Goal: Find specific page/section: Find specific page/section

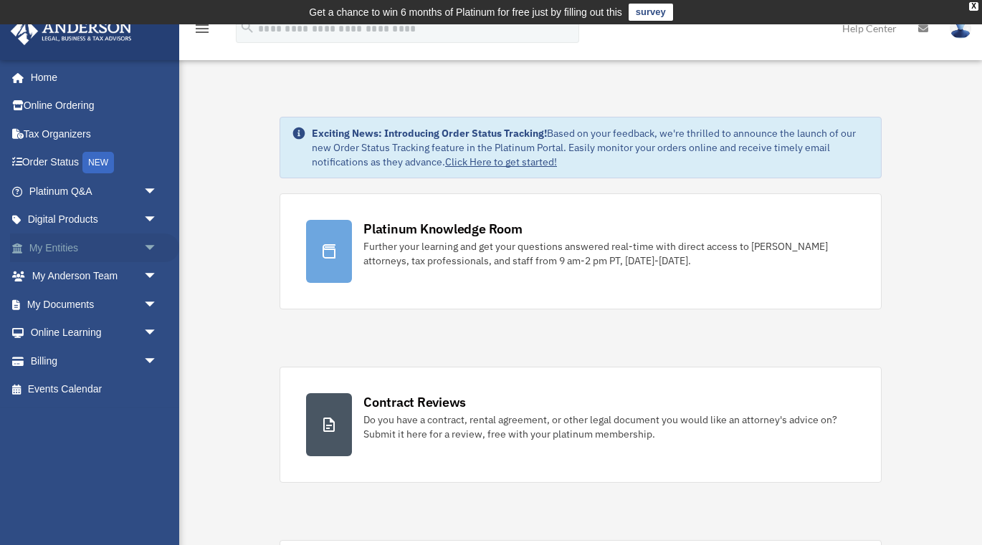
click at [51, 239] on link "My Entities arrow_drop_down" at bounding box center [94, 248] width 169 height 29
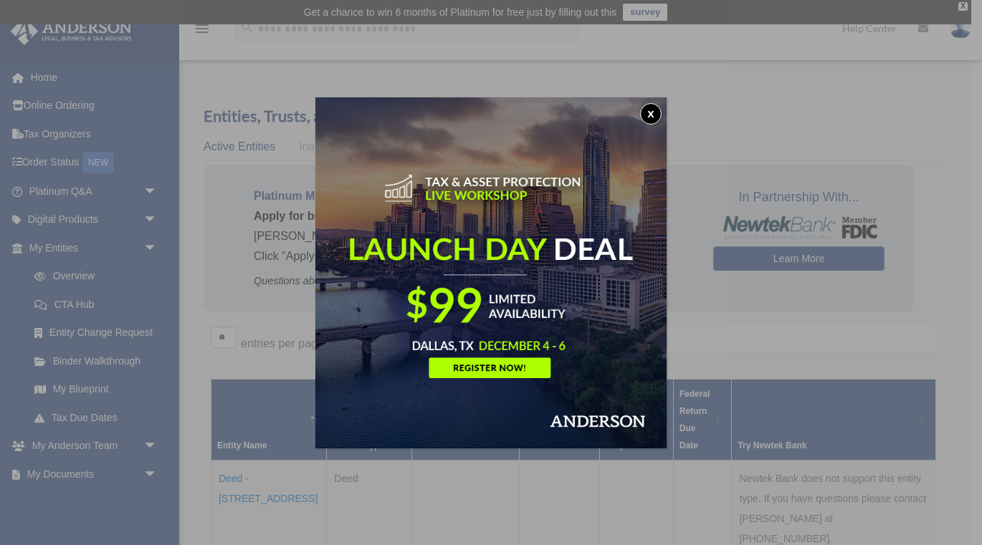
click at [649, 112] on button "x" at bounding box center [651, 114] width 22 height 22
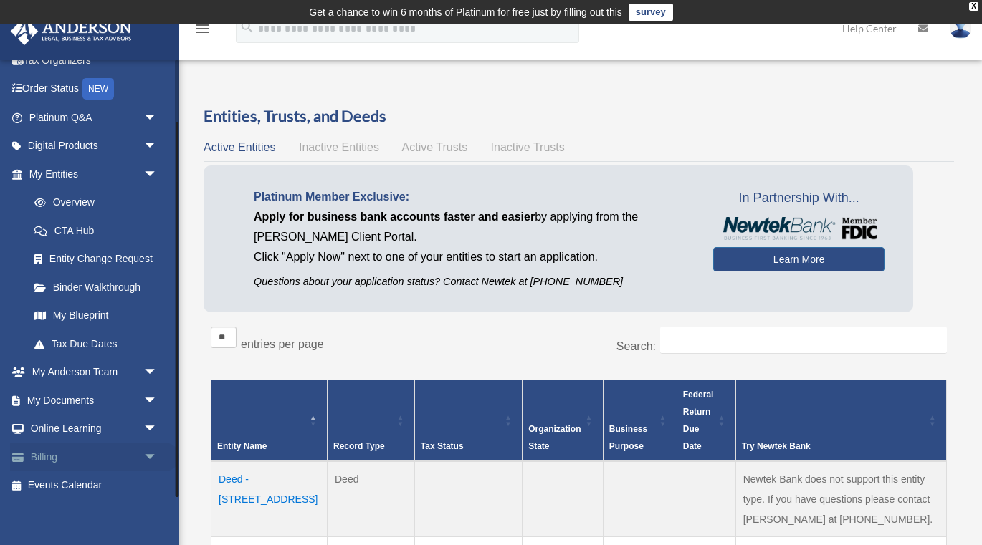
scroll to position [73, 0]
click at [73, 401] on link "My Documents arrow_drop_down" at bounding box center [94, 401] width 169 height 29
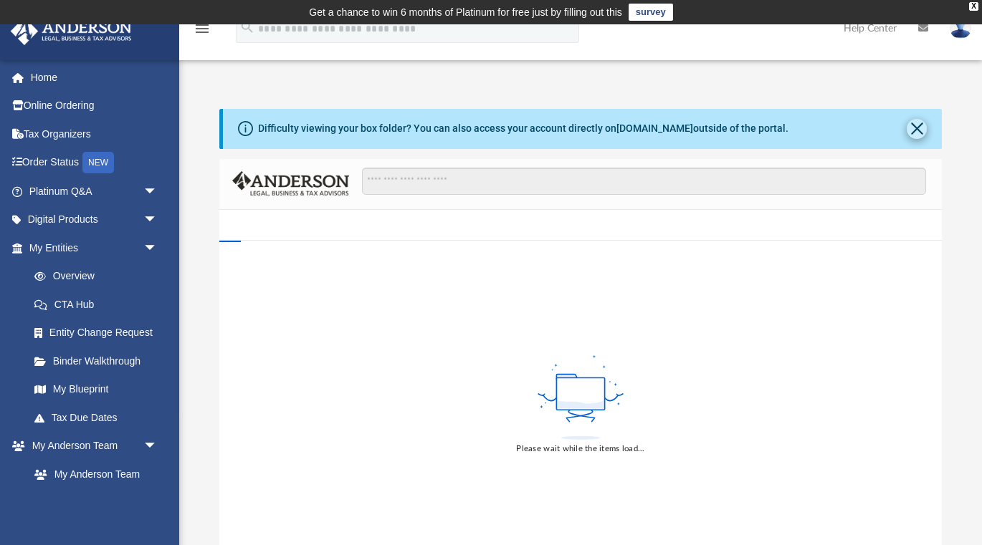
click at [916, 130] on button "Close" at bounding box center [917, 129] width 20 height 20
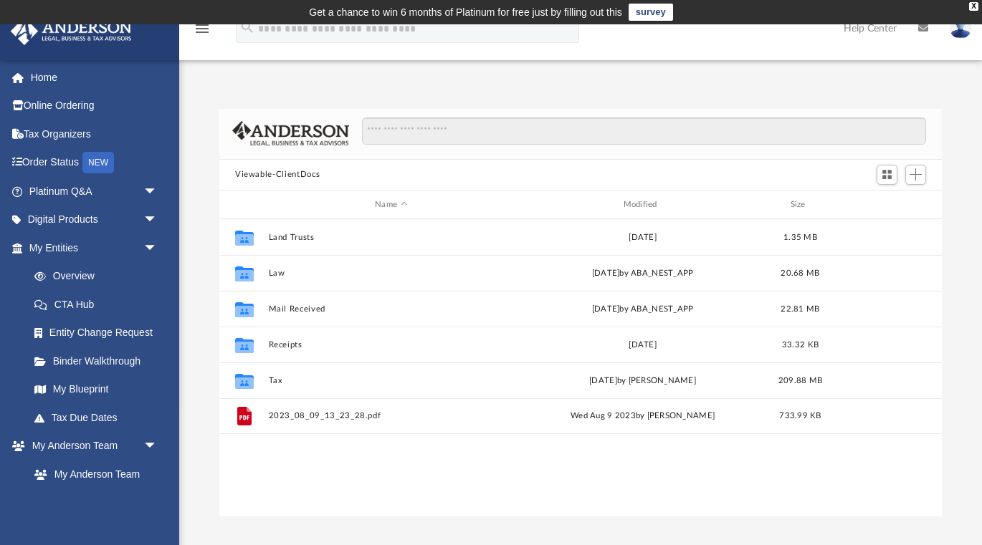
scroll to position [1, 1]
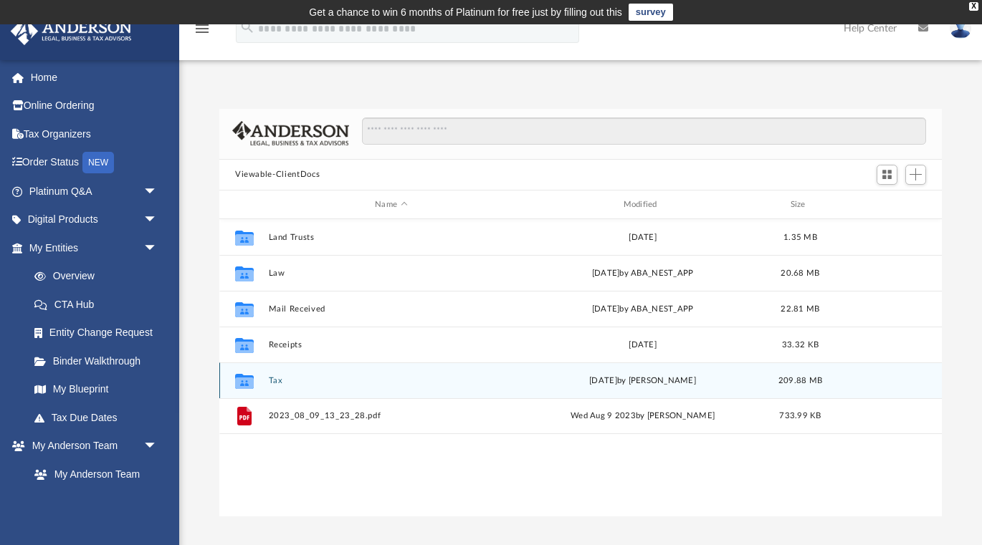
click at [275, 381] on button "Tax" at bounding box center [391, 380] width 245 height 9
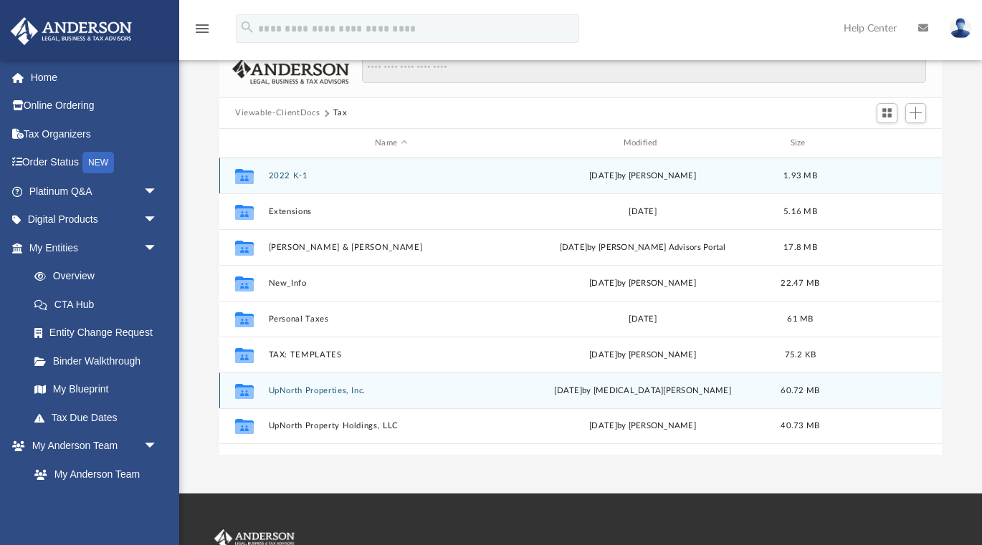
scroll to position [62, 0]
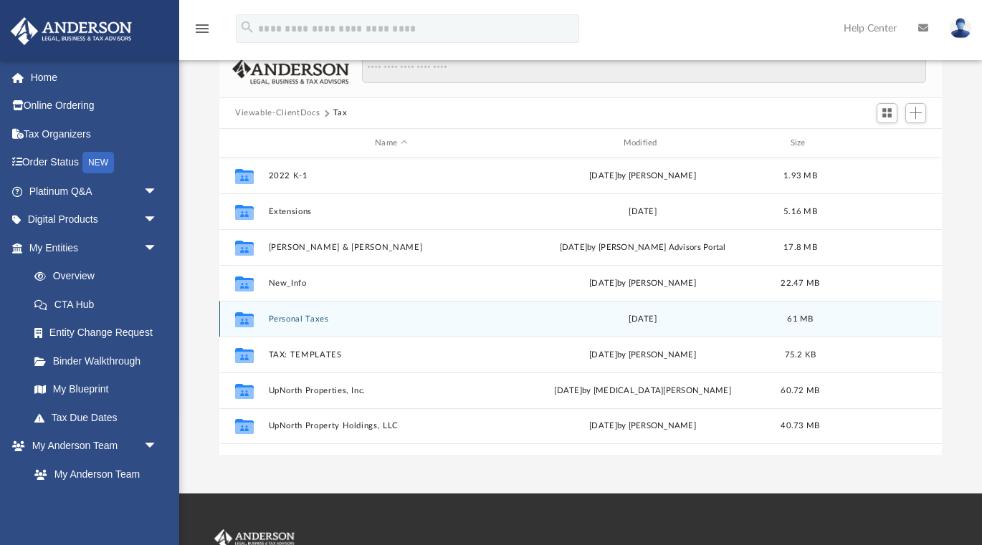
click at [316, 317] on button "Personal Taxes" at bounding box center [391, 319] width 245 height 9
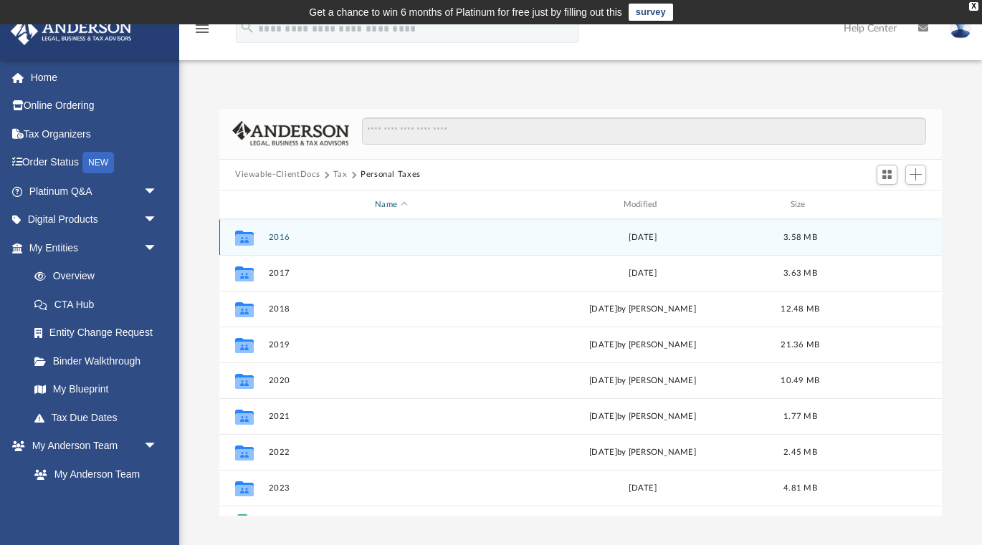
scroll to position [0, 0]
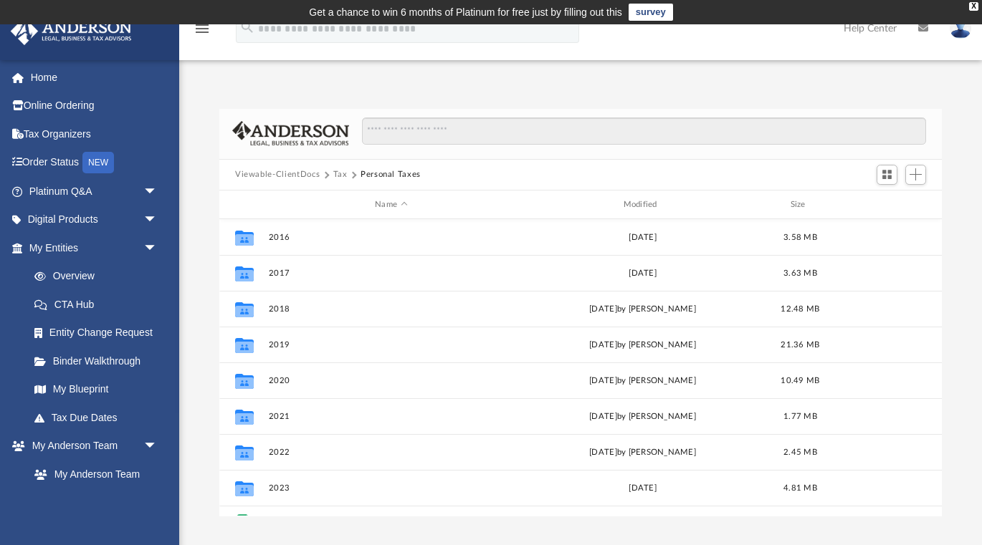
click at [341, 172] on button "Tax" at bounding box center [340, 174] width 14 height 13
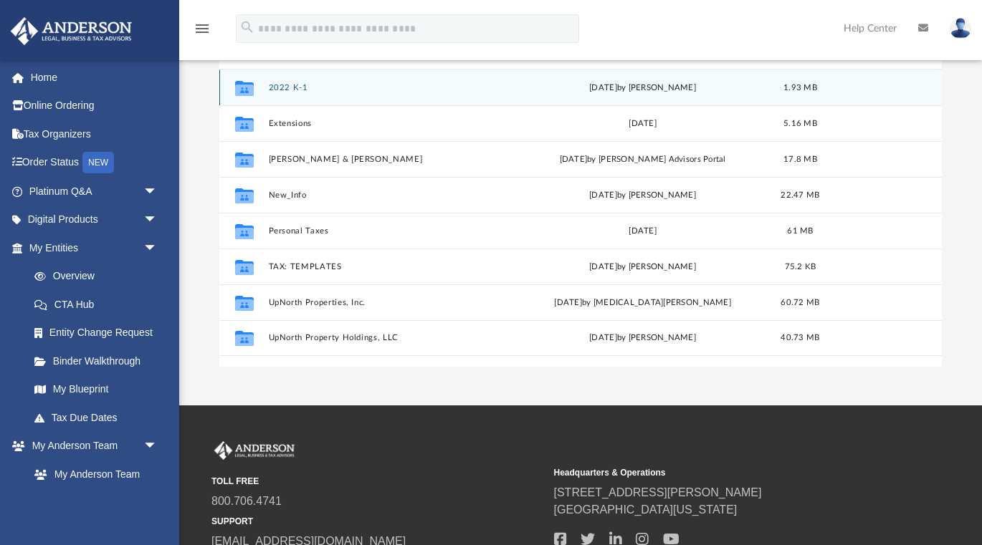
scroll to position [154, 0]
